Goal: Check status: Check status

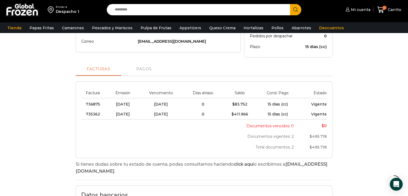
click at [390, 66] on div "Estado de cuenta Ultima actualización: [DATE] 11:08 am. [GEOGRAPHIC_DATA] estad…" at bounding box center [203, 121] width 397 height 293
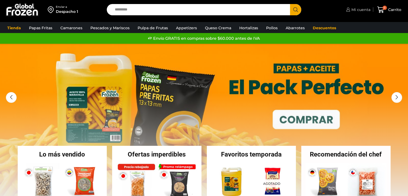
click at [364, 11] on span "Mi cuenta" at bounding box center [360, 9] width 20 height 5
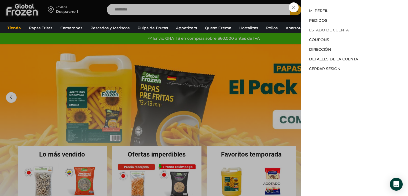
click at [334, 30] on link "Estado de Cuenta" at bounding box center [329, 30] width 40 height 5
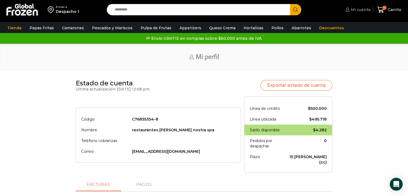
click at [360, 11] on span "Mi cuenta" at bounding box center [359, 9] width 21 height 5
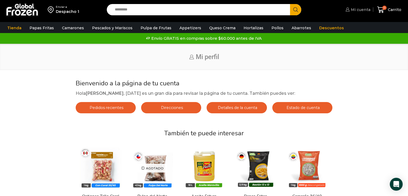
click at [360, 11] on span "Mi cuenta" at bounding box center [359, 9] width 21 height 5
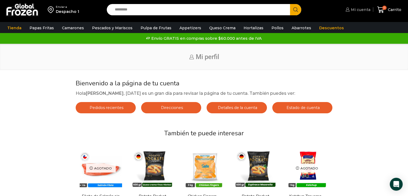
click at [359, 12] on span "Mi cuenta" at bounding box center [359, 9] width 21 height 5
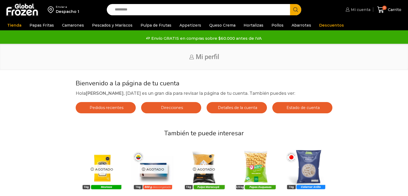
click at [358, 12] on span "Mi cuenta" at bounding box center [359, 9] width 21 height 5
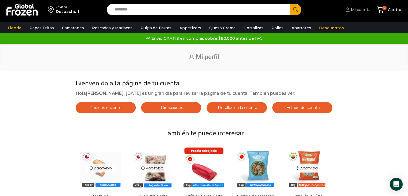
click at [356, 9] on span "Mi cuenta" at bounding box center [359, 9] width 21 height 5
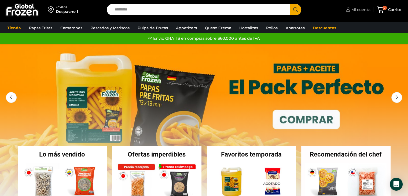
click at [351, 10] on span "Mi cuenta" at bounding box center [360, 9] width 20 height 5
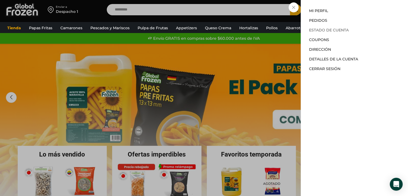
click at [337, 32] on link "Estado de Cuenta" at bounding box center [329, 30] width 40 height 5
